Goal: Task Accomplishment & Management: Use online tool/utility

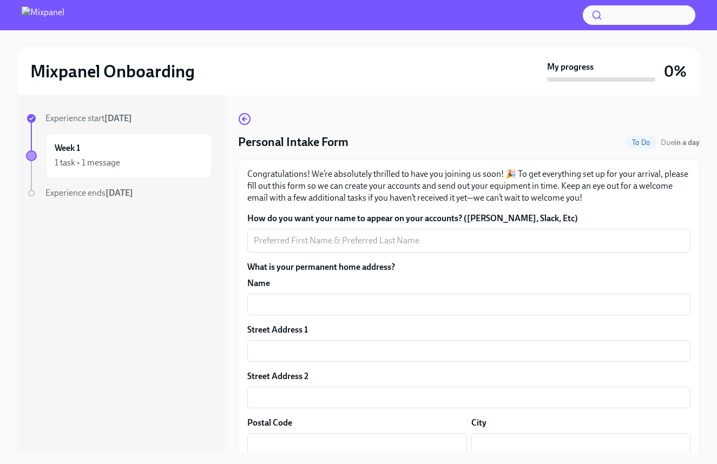
click at [283, 240] on div "Experience start Sep 30th Week 1 1 task • 1 message Experience ends Oct 28th Pe…" at bounding box center [358, 273] width 682 height 357
click at [212, 239] on div at bounding box center [119, 225] width 186 height 35
click at [212, 237] on div at bounding box center [119, 225] width 186 height 35
click at [287, 305] on div "Experience start Sep 30th Week 1 1 task • 1 message Experience ends Oct 28th Pe…" at bounding box center [358, 273] width 682 height 357
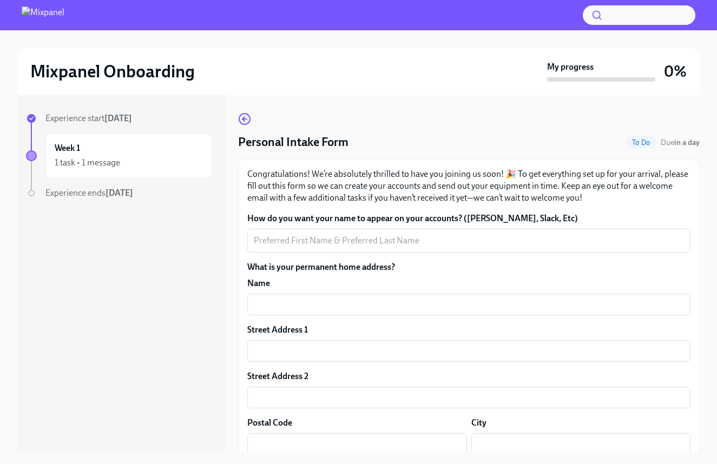
click at [287, 305] on div "Experience start Sep 30th Week 1 1 task • 1 message Experience ends Oct 28th Pe…" at bounding box center [358, 273] width 682 height 357
click at [283, 349] on div "Experience start Sep 30th Week 1 1 task • 1 message Experience ends Oct 28th Pe…" at bounding box center [358, 273] width 682 height 357
click at [127, 192] on div "Experience start Sep 30th Week 1 1 task • 1 message Experience ends Oct 28th Pe…" at bounding box center [358, 273] width 682 height 357
